Goal: Task Accomplishment & Management: Manage account settings

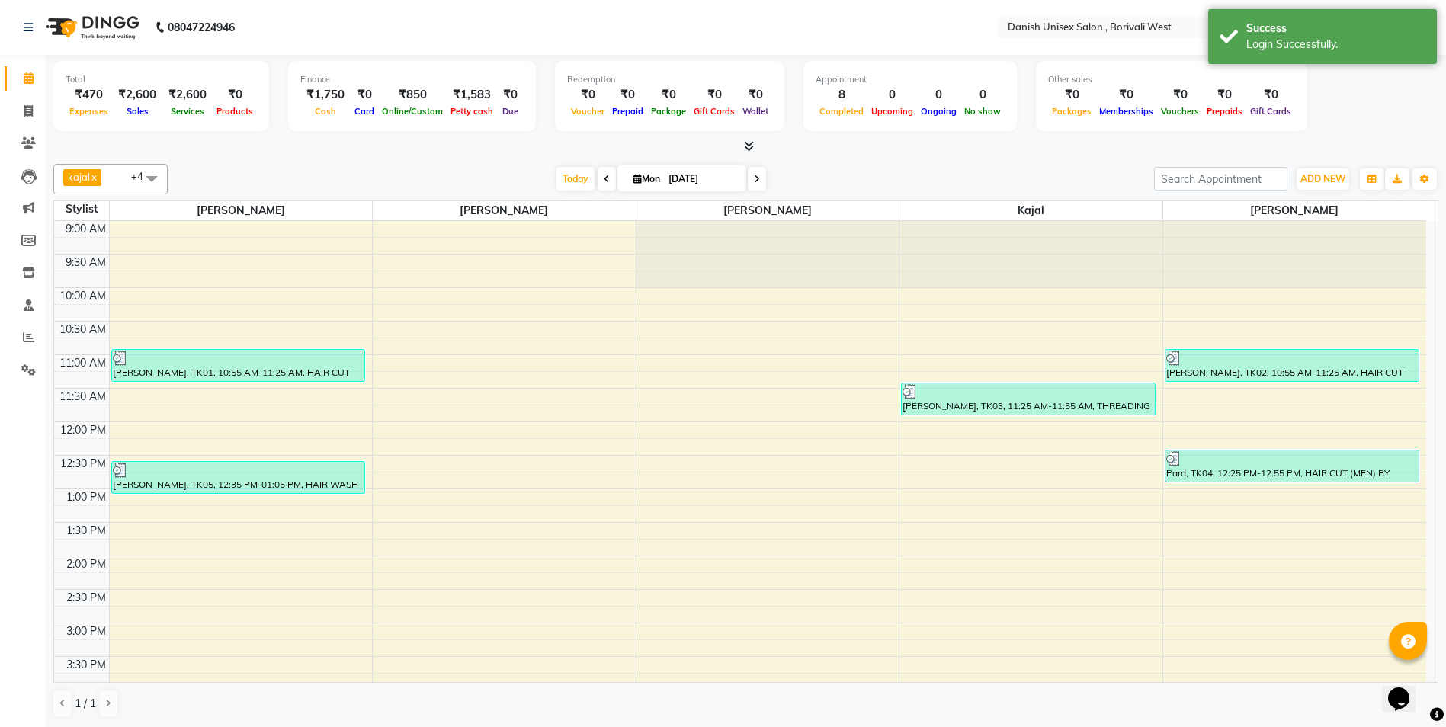
click at [746, 138] on div "Total ₹470 Expenses ₹2,600 Sales ₹2,600 Services ₹0 Products Finance ₹1,750 Cas…" at bounding box center [745, 105] width 1385 height 100
click at [751, 146] on icon at bounding box center [749, 145] width 10 height 11
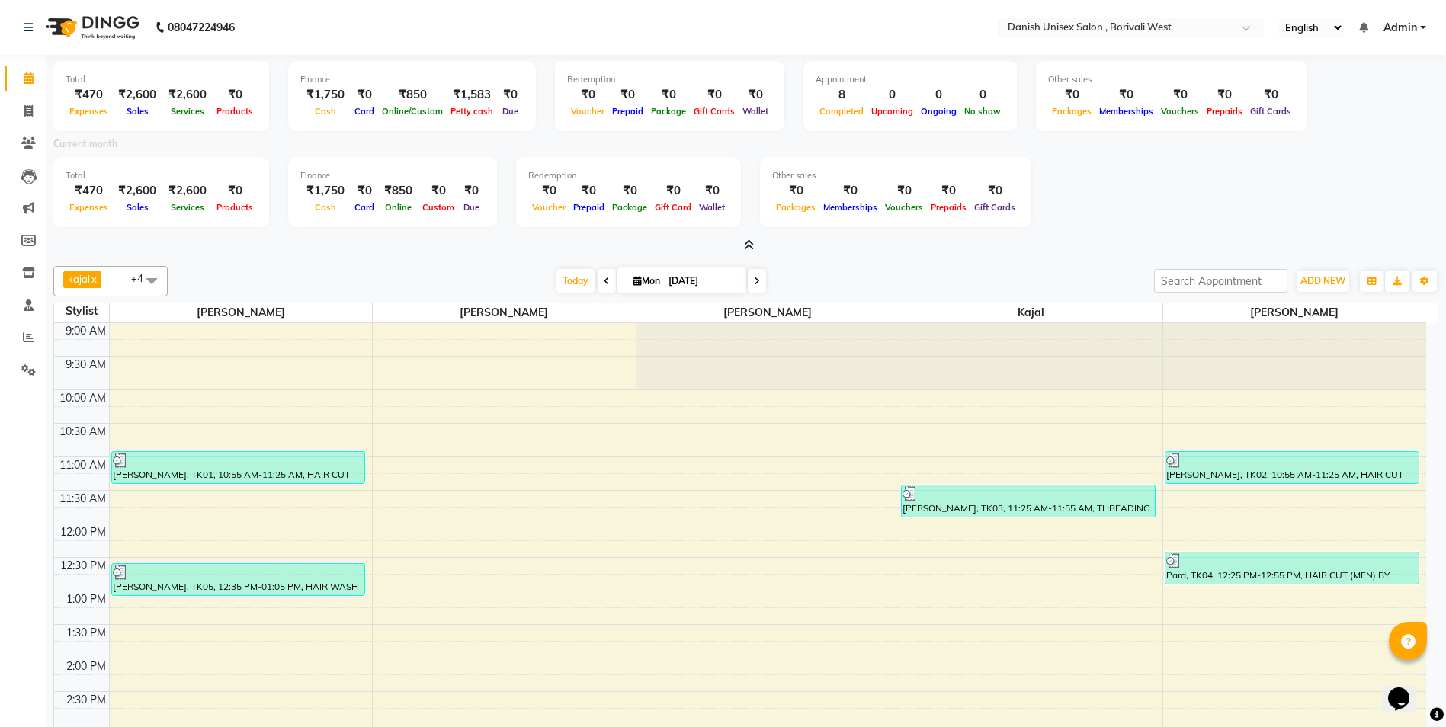
click at [747, 245] on icon at bounding box center [749, 244] width 10 height 11
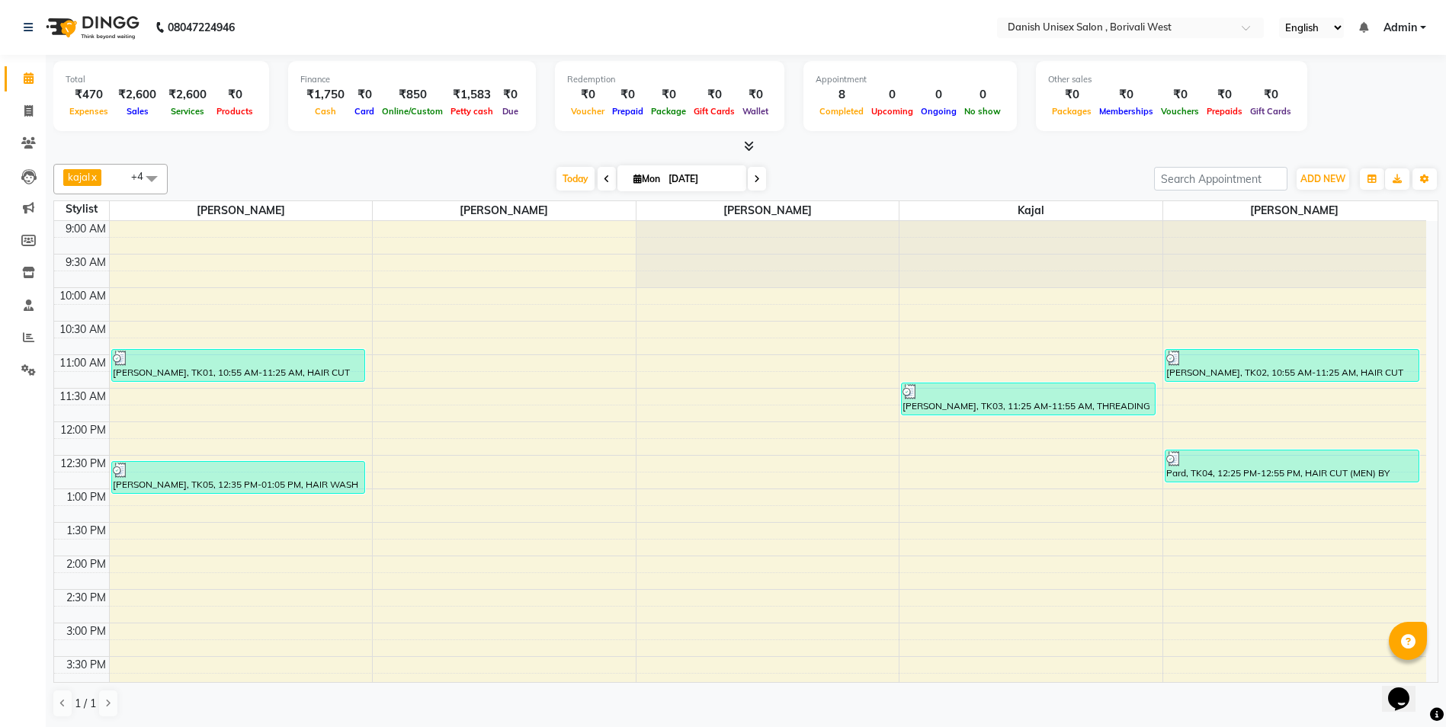
click at [1423, 25] on link "Admin" at bounding box center [1405, 28] width 43 height 16
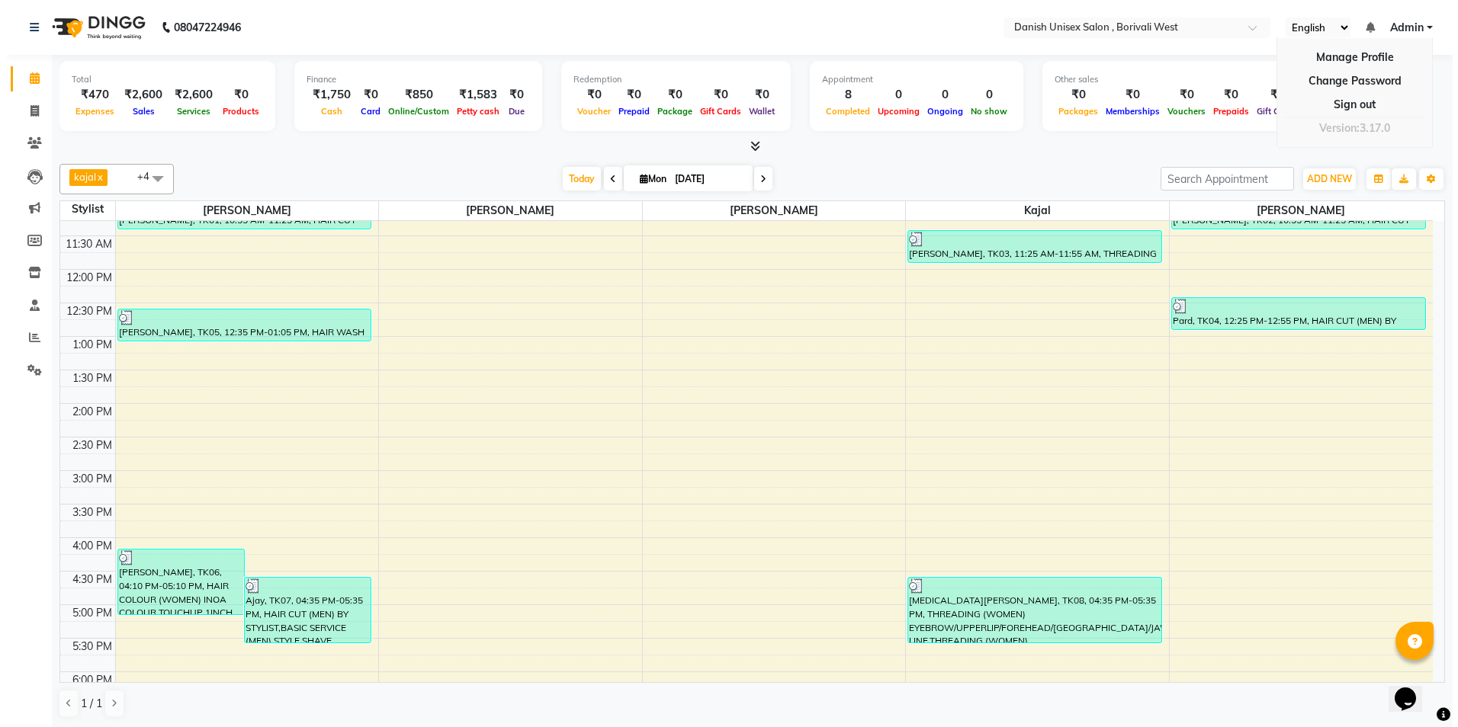
scroll to position [229, 0]
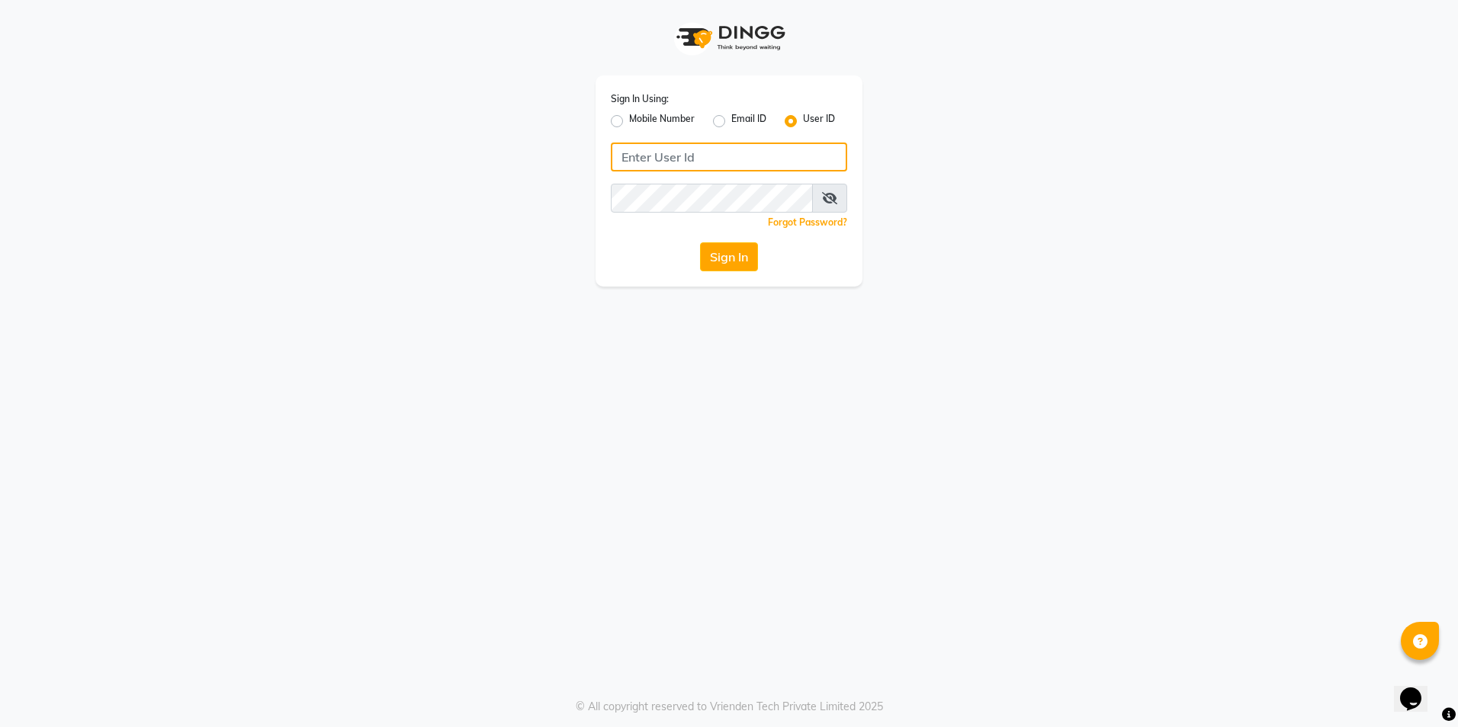
type input "[PERSON_NAME]"
click at [629, 123] on label "Mobile Number" at bounding box center [662, 121] width 66 height 18
click at [629, 122] on input "Mobile Number" at bounding box center [634, 117] width 10 height 10
radio input "true"
radio input "false"
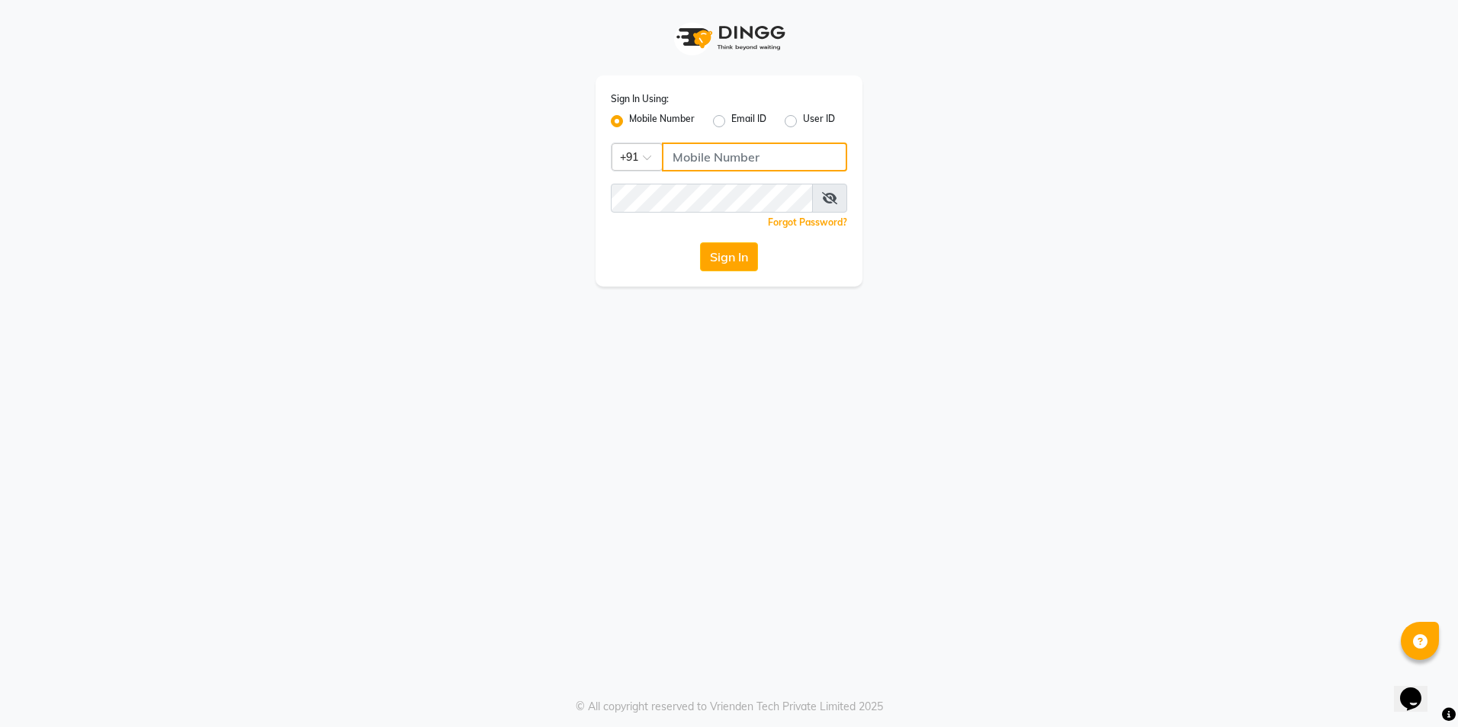
click at [694, 162] on input "Username" at bounding box center [754, 157] width 185 height 29
type input "9372078213"
click at [738, 261] on button "Sign In" at bounding box center [729, 256] width 58 height 29
